Goal: Check status

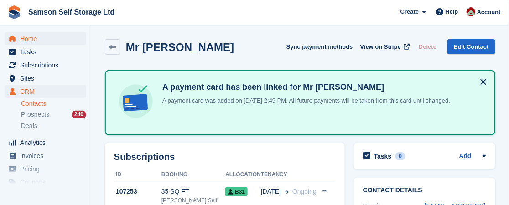
click at [40, 43] on span "Home" at bounding box center [47, 38] width 55 height 13
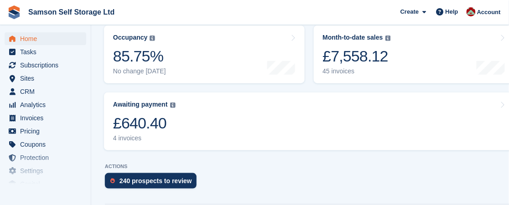
scroll to position [133, 0]
click at [138, 130] on div "£640.40" at bounding box center [144, 123] width 62 height 19
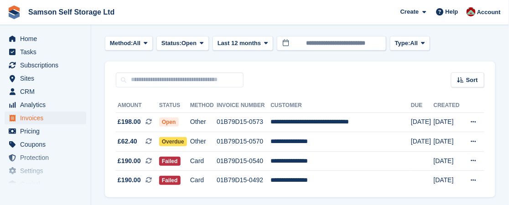
scroll to position [40, 0]
